Goal: Task Accomplishment & Management: Manage account settings

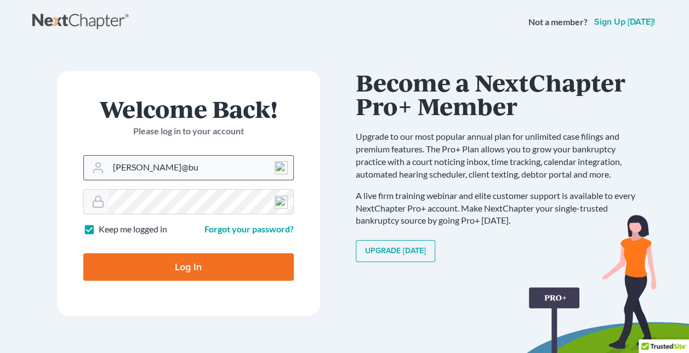
click at [188, 173] on input "nancy@bu" at bounding box center [201, 168] width 185 height 24
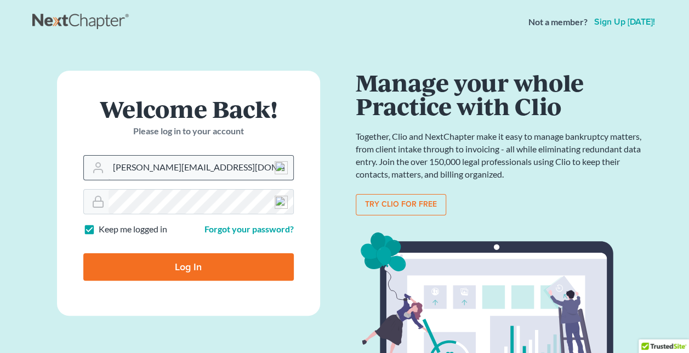
type input "nancy@burnettlaw.net"
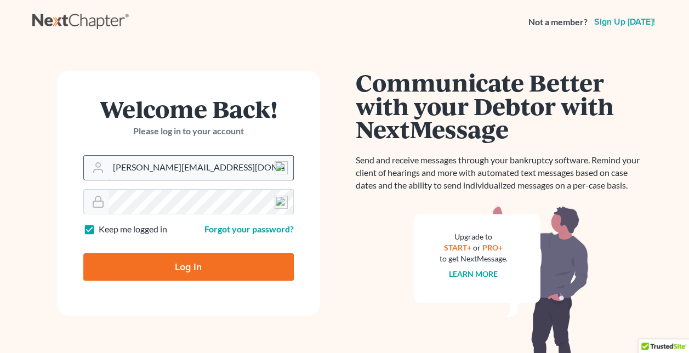
click at [83, 253] on input "Log In" at bounding box center [188, 266] width 211 height 27
type input "Thinking..."
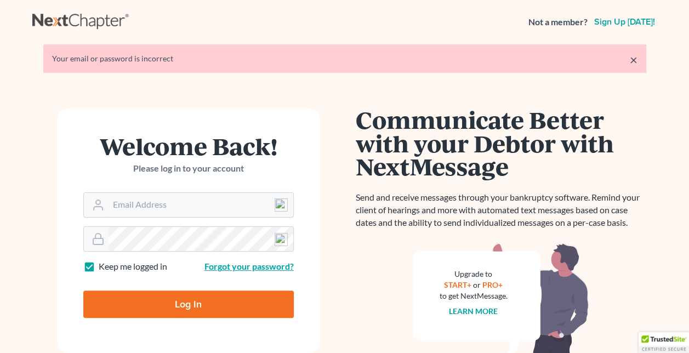
type input "[EMAIL_ADDRESS][DOMAIN_NAME]"
click at [231, 267] on link "Forgot your password?" at bounding box center [249, 266] width 89 height 10
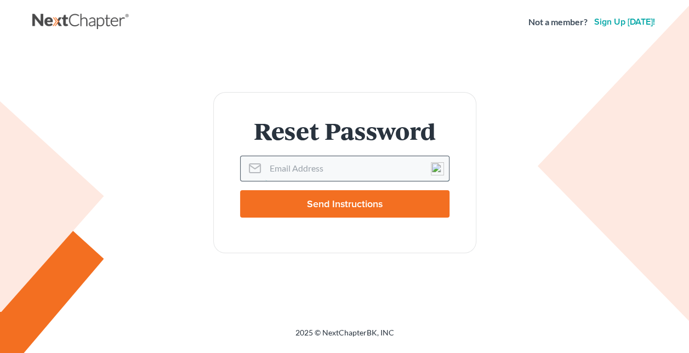
drag, startPoint x: 292, startPoint y: 169, endPoint x: 292, endPoint y: 176, distance: 7.1
click at [292, 176] on input "Email Address" at bounding box center [357, 168] width 184 height 24
type input "nancy@burnettlaw.net"
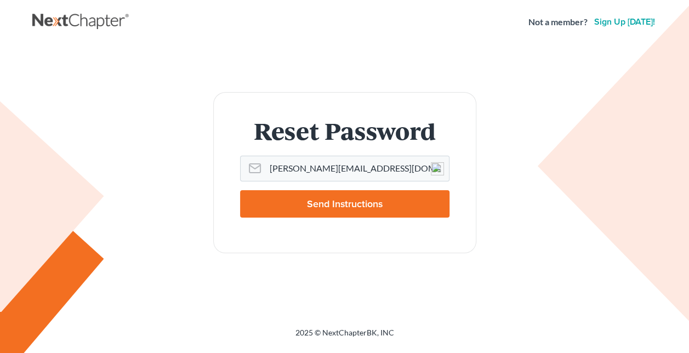
click at [310, 204] on input "Send Instructions" at bounding box center [344, 203] width 209 height 27
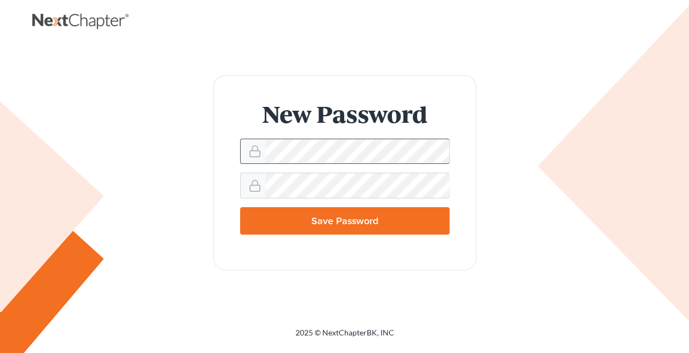
click at [240, 149] on div at bounding box center [344, 151] width 209 height 25
click at [240, 207] on input "Save Password" at bounding box center [344, 220] width 209 height 27
type input "Thinking..."
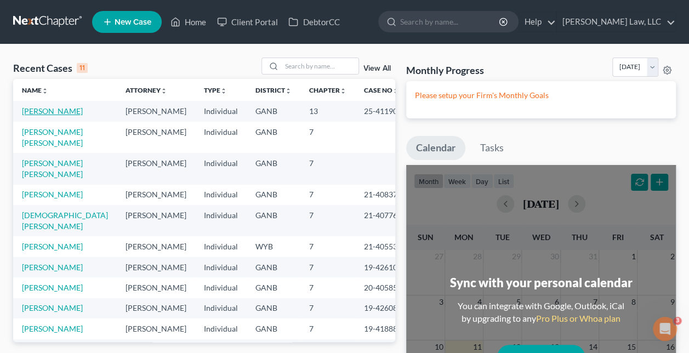
click at [63, 112] on link "Stuckey, Jennifer" at bounding box center [52, 110] width 61 height 9
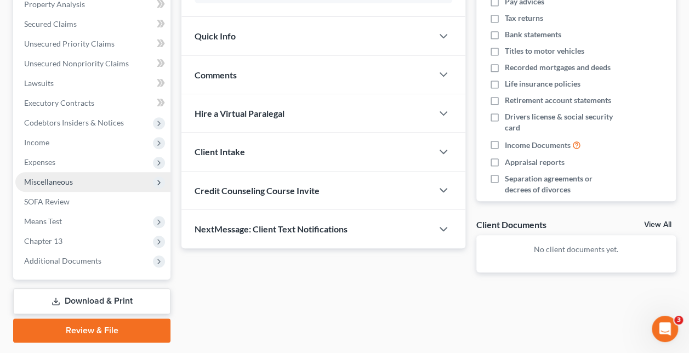
scroll to position [248, 0]
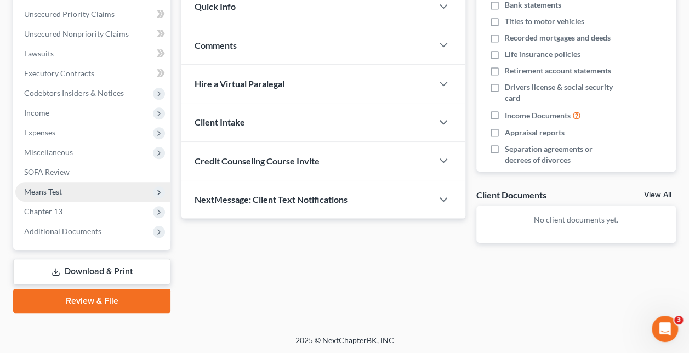
click at [120, 199] on span "Means Test" at bounding box center [92, 192] width 155 height 20
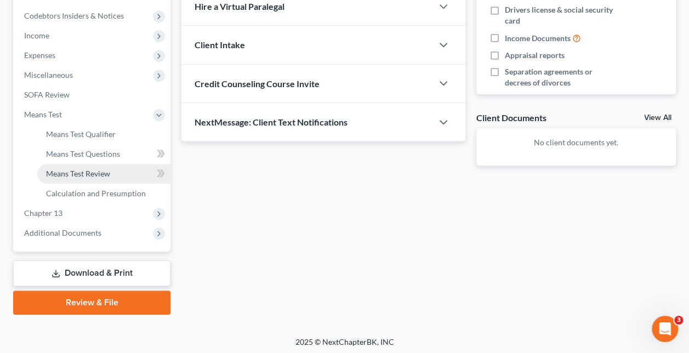
scroll to position [327, 0]
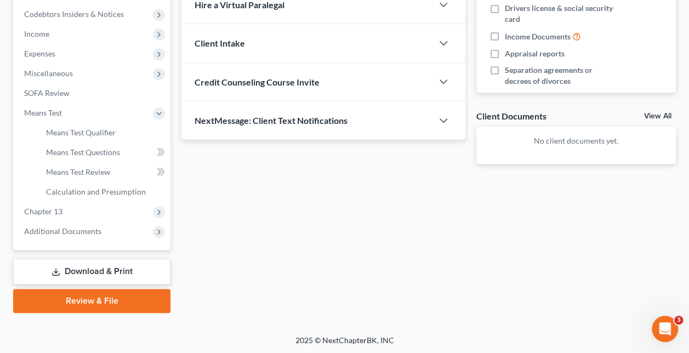
click at [98, 273] on link "Download & Print" at bounding box center [91, 272] width 157 height 26
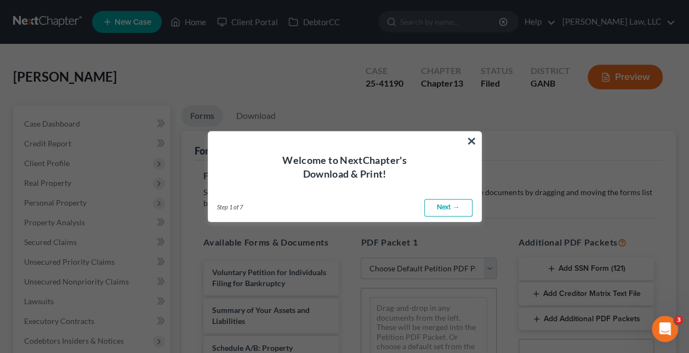
click at [435, 202] on link "Next →" at bounding box center [448, 208] width 48 height 18
select select "0"
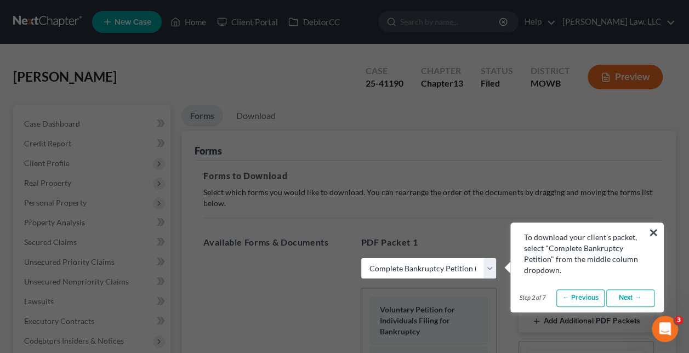
click at [650, 230] on button "×" at bounding box center [654, 233] width 10 height 18
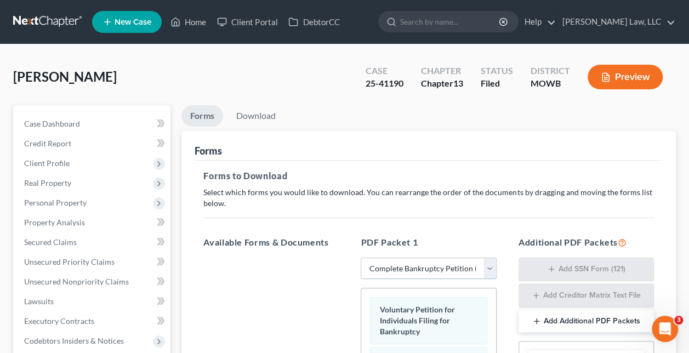
click at [475, 276] on select "Choose Default Petition PDF Packet Complete Bankruptcy Petition (all forms and …" at bounding box center [428, 269] width 135 height 22
select select
click at [361, 258] on select "Choose Default Petition PDF Packet Complete Bankruptcy Petition (all forms and …" at bounding box center [428, 269] width 135 height 22
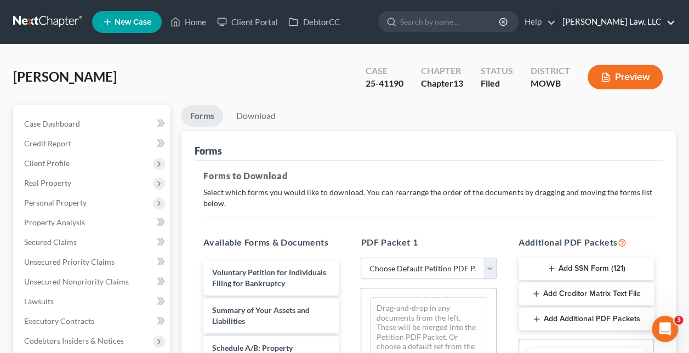
click at [587, 16] on link "Nancy Burnett Law, LLC" at bounding box center [616, 22] width 118 height 20
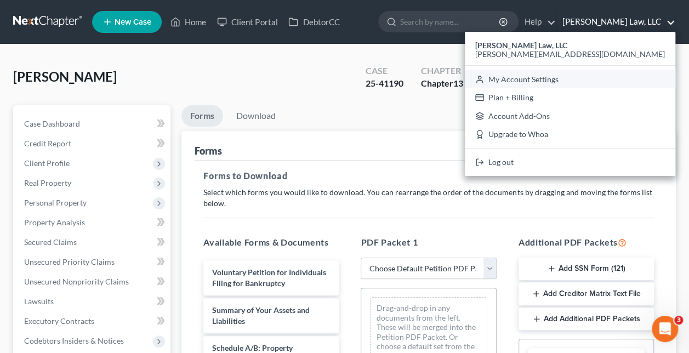
click at [594, 81] on link "My Account Settings" at bounding box center [570, 79] width 211 height 19
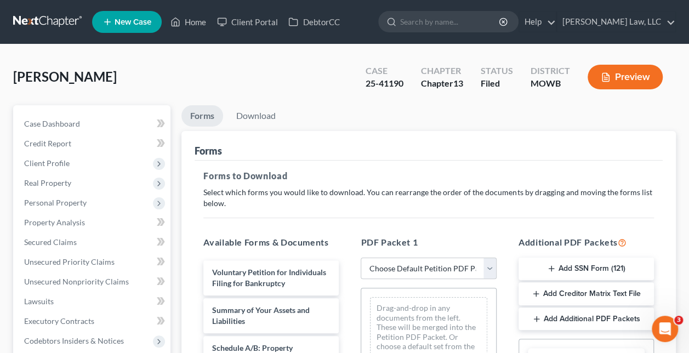
select select "24"
select select "10"
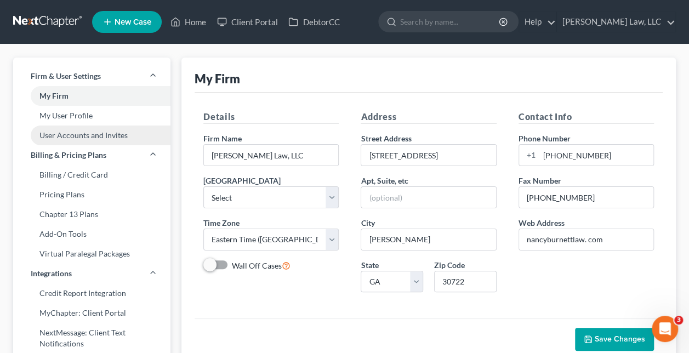
click at [86, 139] on link "User Accounts and Invites" at bounding box center [91, 136] width 157 height 20
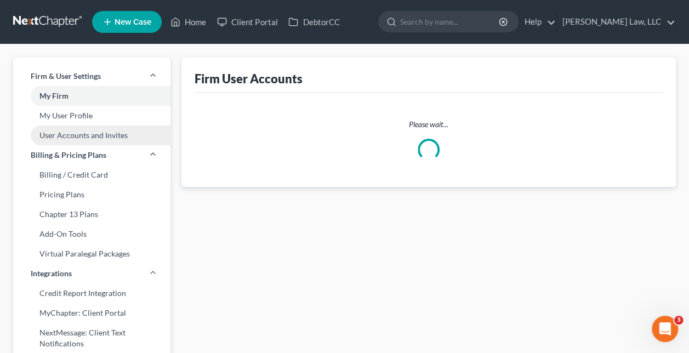
select select "0"
select select "1"
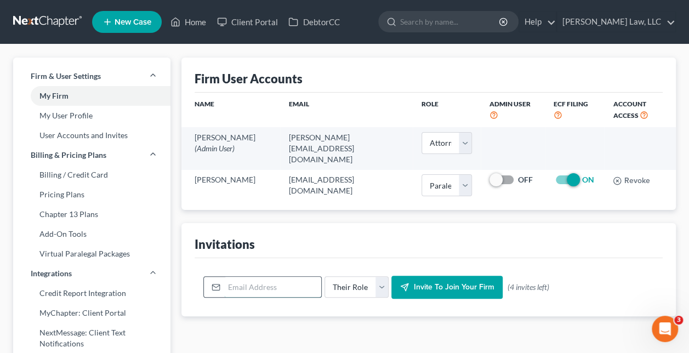
click at [299, 282] on input "email" at bounding box center [272, 287] width 97 height 21
